Goal: Information Seeking & Learning: Learn about a topic

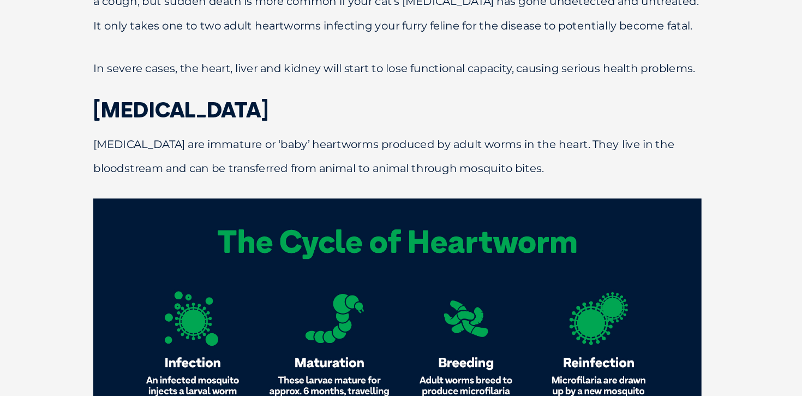
scroll to position [1142, 0]
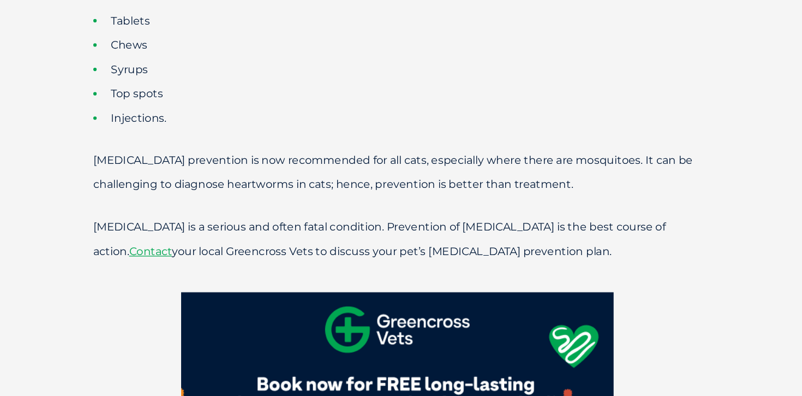
scroll to position [2644, 0]
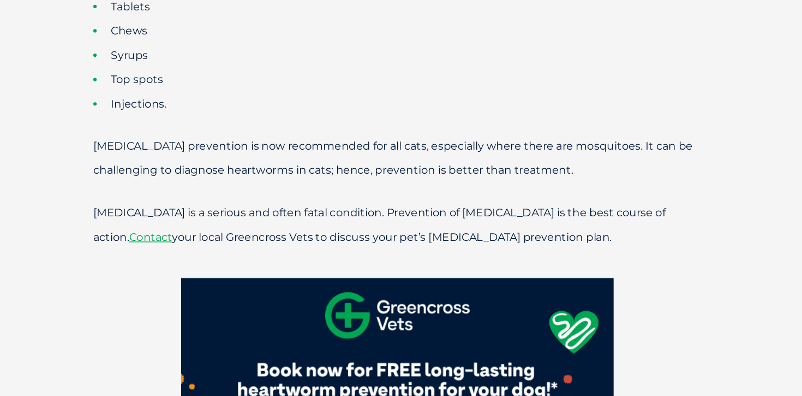
scroll to position [2654, 0]
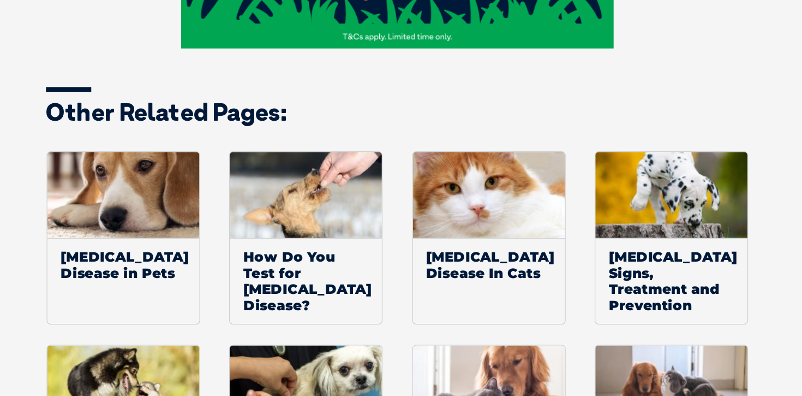
scroll to position [3025, 0]
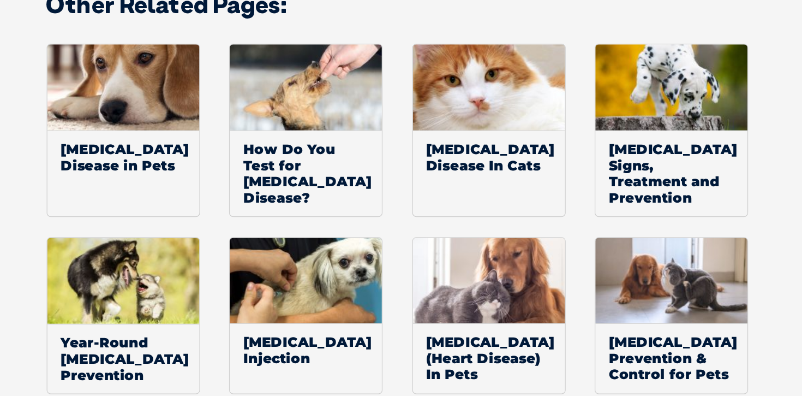
scroll to position [3113, 0]
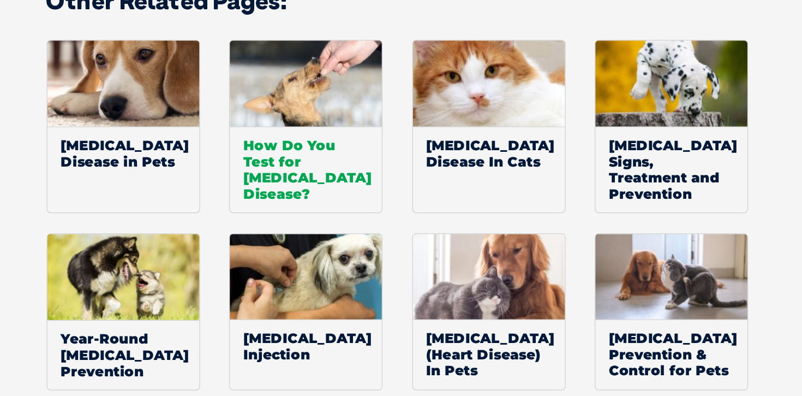
click at [314, 178] on span "How Do You Test for [MEDICAL_DATA] Disease?" at bounding box center [327, 212] width 123 height 69
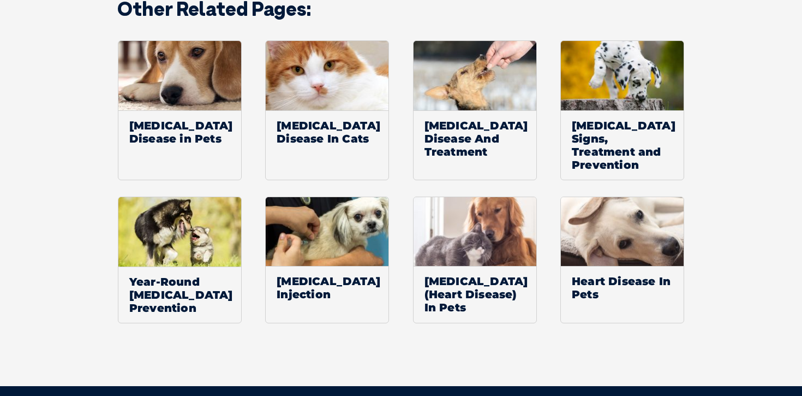
scroll to position [1547, 0]
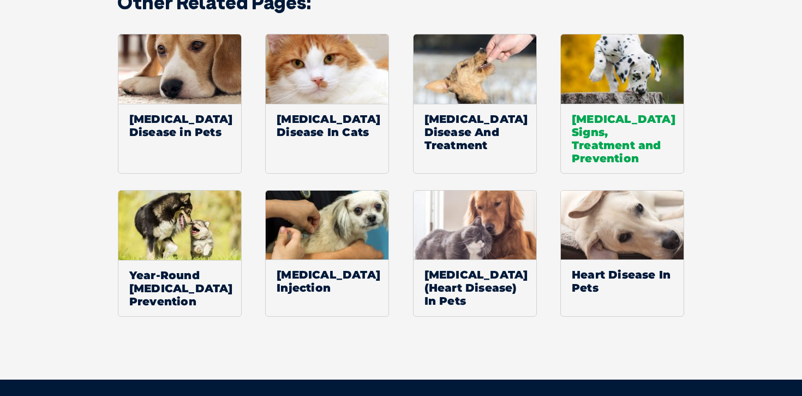
click at [600, 104] on span "[MEDICAL_DATA] Signs, Treatment and Prevention" at bounding box center [622, 138] width 123 height 69
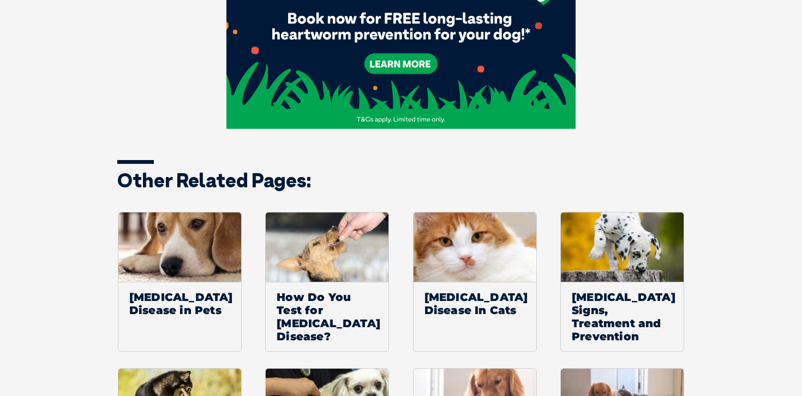
scroll to position [3431, 0]
